Goal: Information Seeking & Learning: Learn about a topic

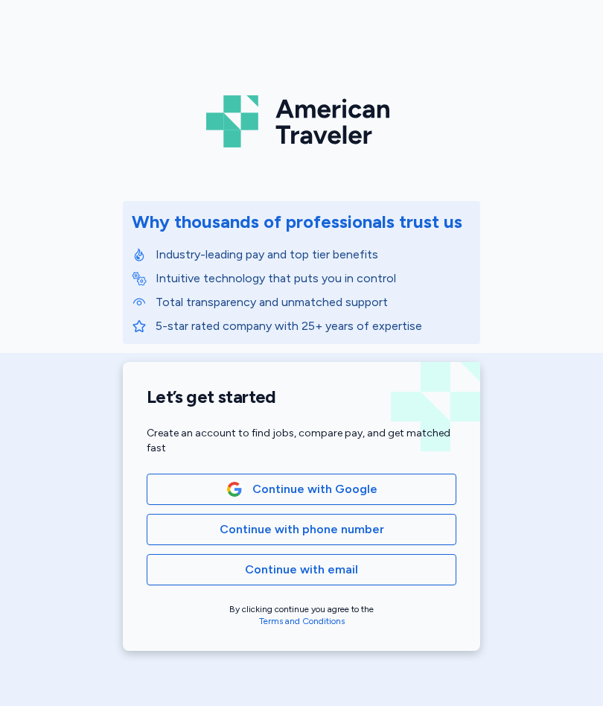
click at [360, 478] on button "Continue with Google" at bounding box center [302, 488] width 310 height 31
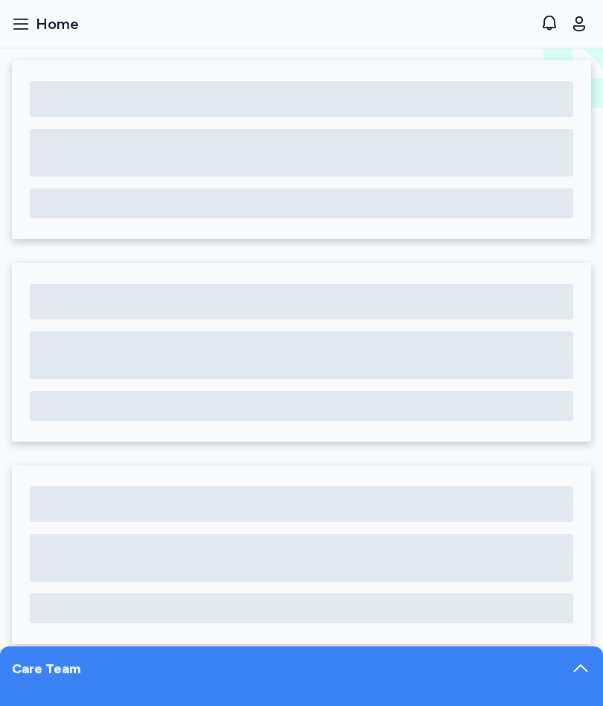
click at [33, 16] on button "Open sidebar Home" at bounding box center [45, 23] width 79 height 33
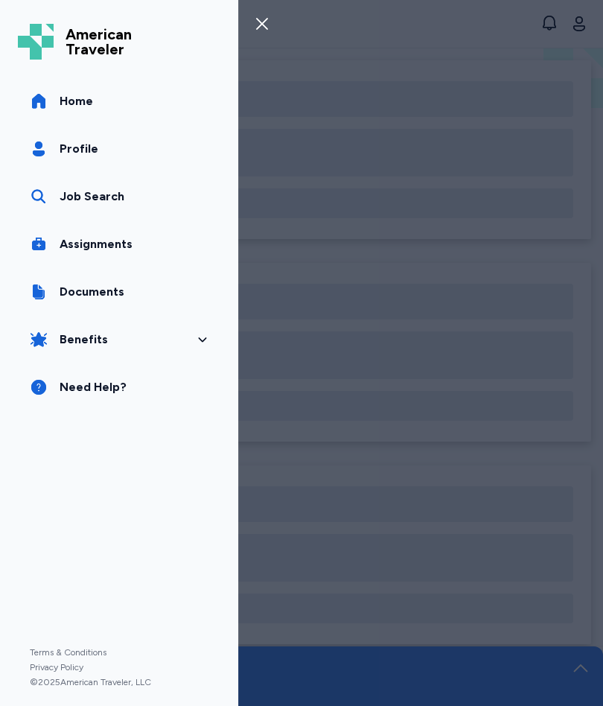
click at [106, 209] on link "Job Search" at bounding box center [119, 197] width 202 height 42
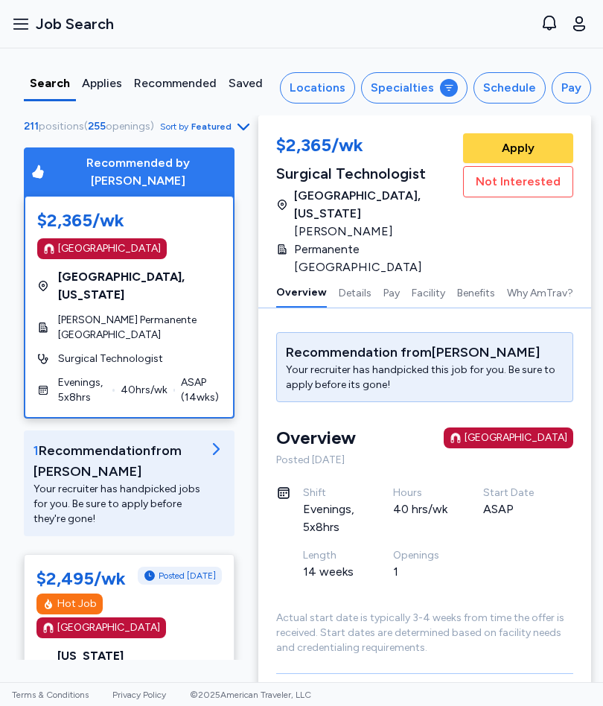
click at [421, 96] on div "Specialties" at bounding box center [402, 88] width 63 height 18
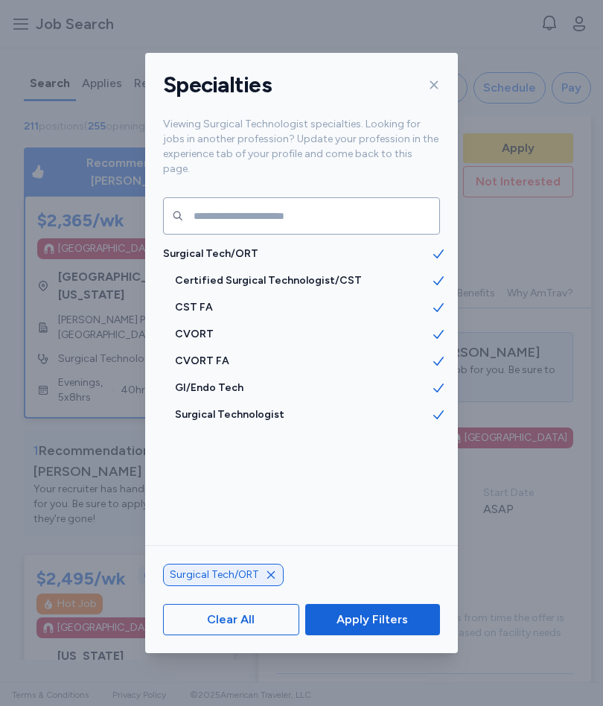
click at [207, 300] on span "CST FA" at bounding box center [303, 307] width 256 height 15
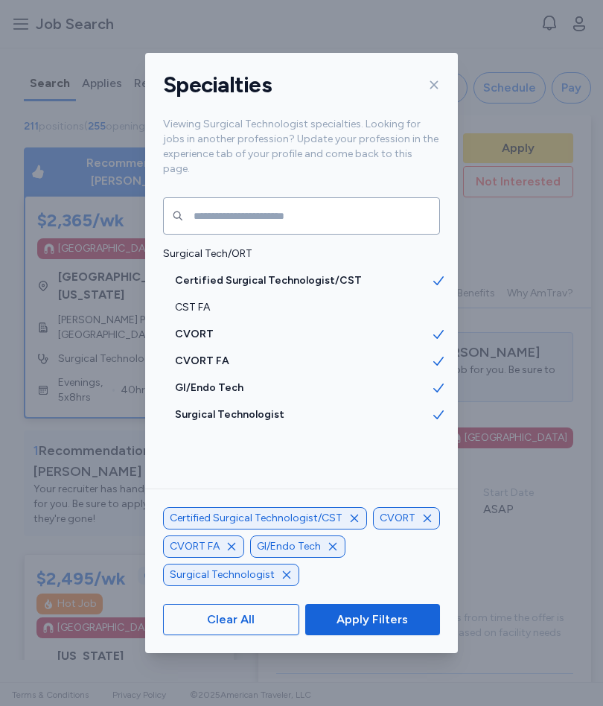
click at [198, 327] on span "CVORT" at bounding box center [303, 334] width 256 height 15
click at [215, 354] on span "CVORT FA" at bounding box center [303, 361] width 256 height 15
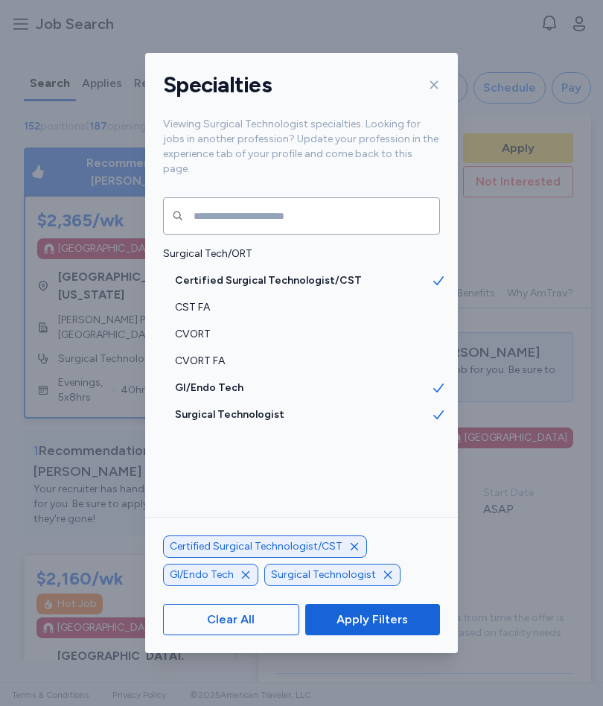
click at [394, 625] on span "Apply Filters" at bounding box center [371, 619] width 71 height 18
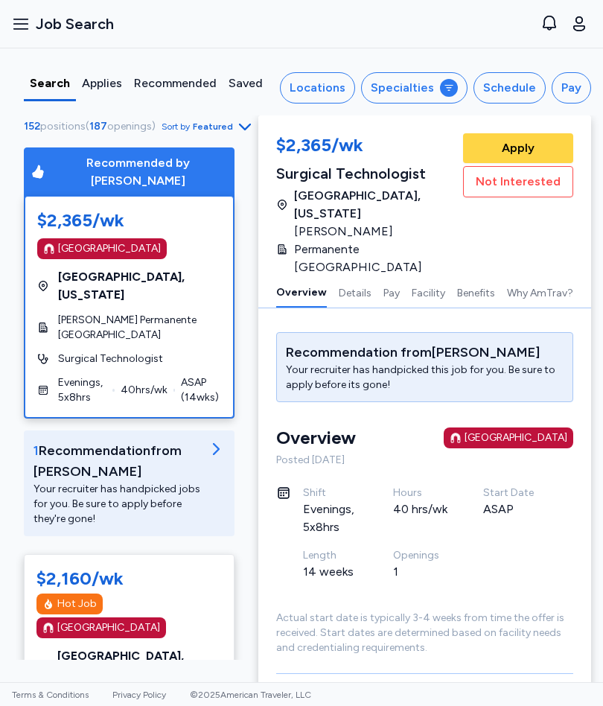
click at [525, 87] on div "Schedule" at bounding box center [509, 88] width 53 height 18
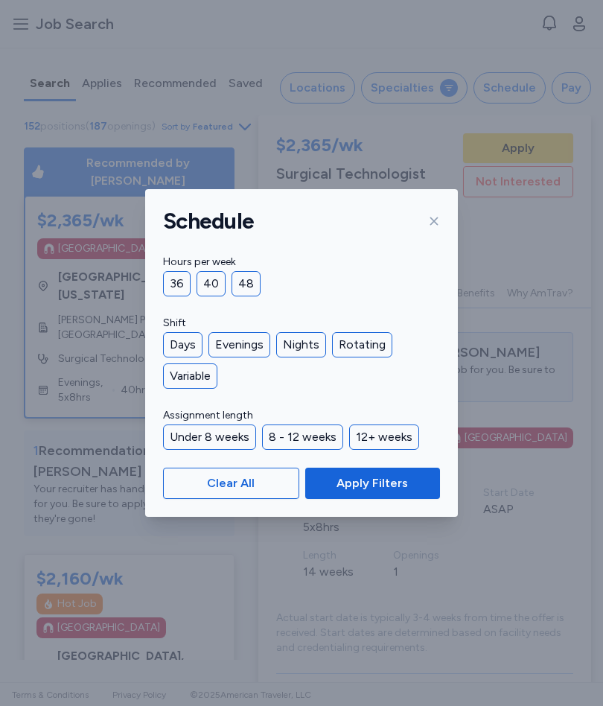
click at [434, 222] on icon at bounding box center [434, 221] width 12 height 12
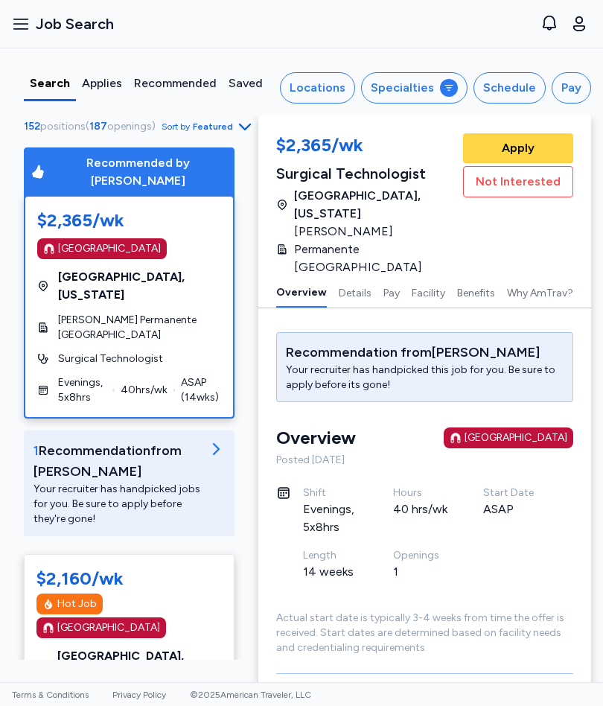
click at [249, 118] on icon "button" at bounding box center [245, 127] width 18 height 18
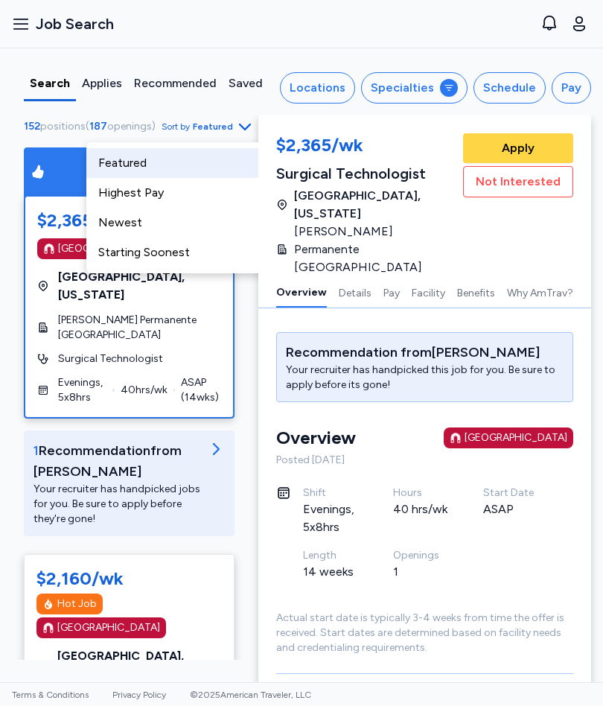
click at [141, 223] on div "Newest" at bounding box center [175, 223] width 179 height 30
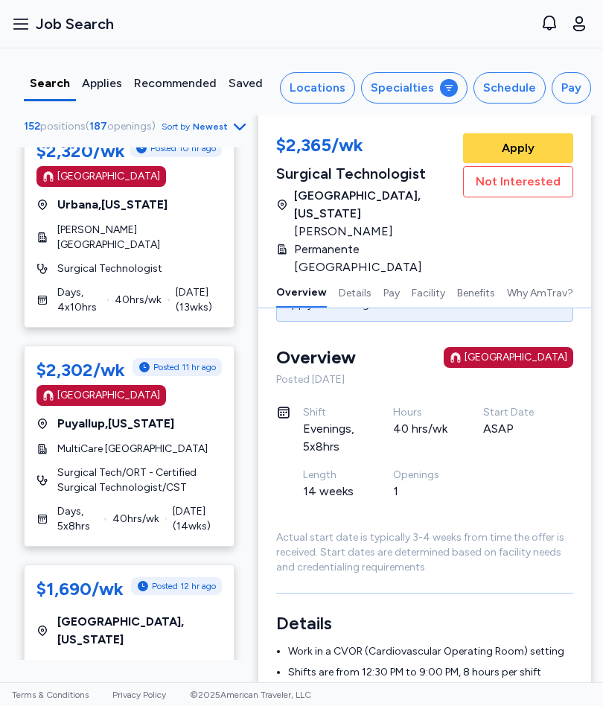
scroll to position [1082, 0]
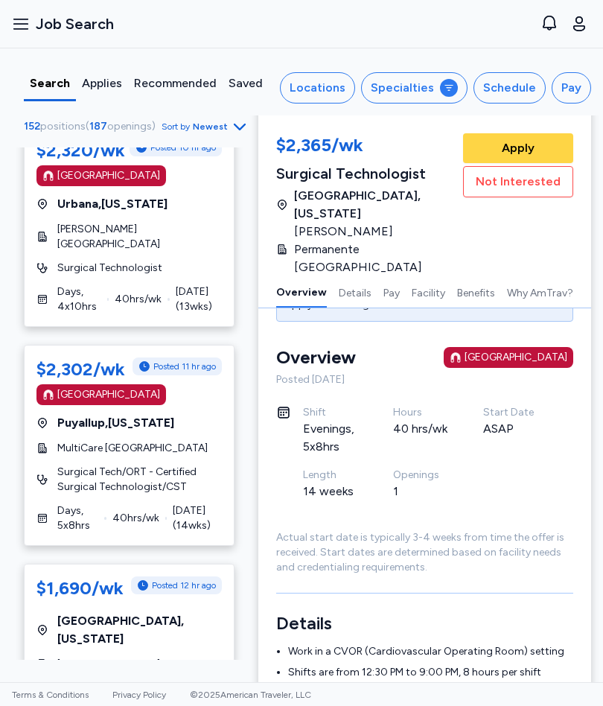
click at [175, 345] on div "$2,302/wk Posted 11 hr ago [GEOGRAPHIC_DATA] [GEOGRAPHIC_DATA] , [US_STATE] Mul…" at bounding box center [129, 445] width 211 height 201
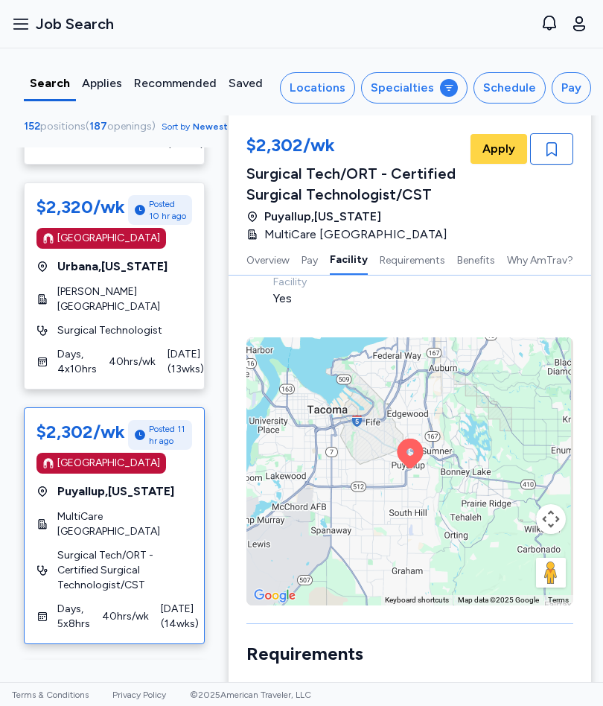
scroll to position [1073, 0]
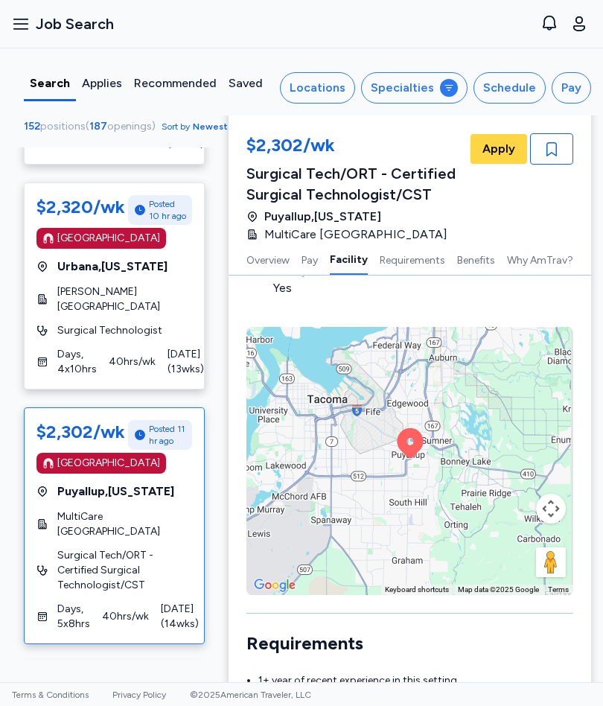
click at [445, 275] on button "Requirements" at bounding box center [413, 258] width 66 height 31
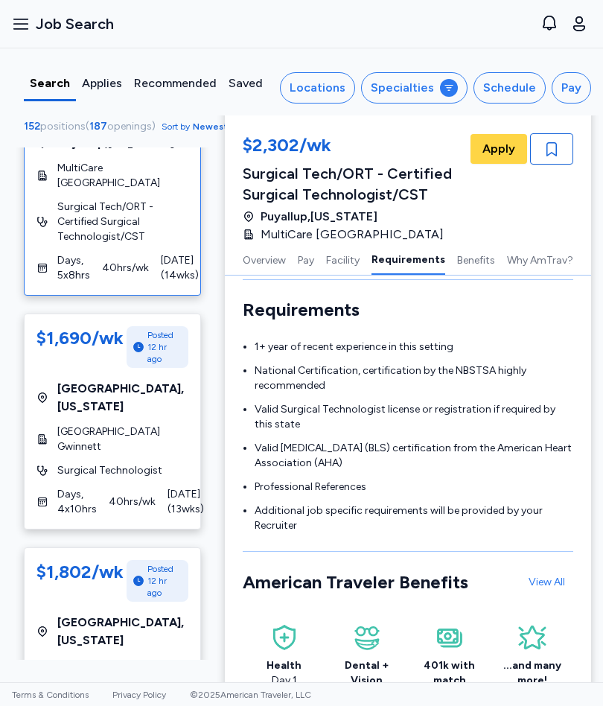
scroll to position [1466, 0]
